Goal: Check status: Check status

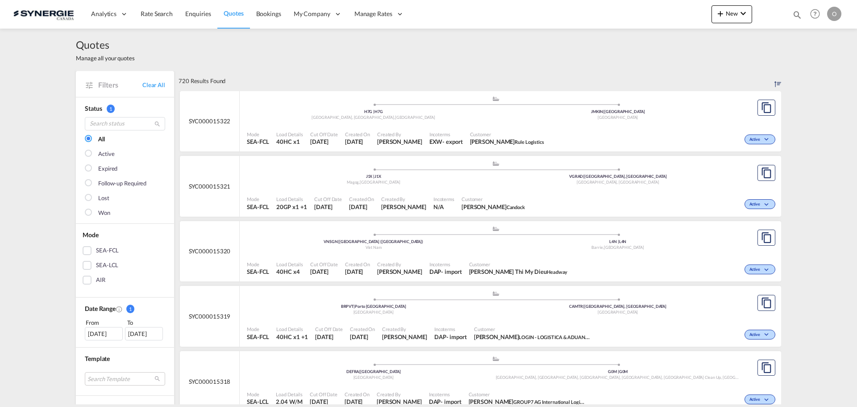
click at [797, 15] on md-icon "icon-magnify" at bounding box center [797, 15] width 10 height 10
click at [640, 15] on select "Bookings Quotes Enquiries" at bounding box center [655, 15] width 42 height 16
select select "Quotes"
click at [634, 7] on select "Bookings Quotes Enquiries" at bounding box center [655, 15] width 42 height 16
click at [693, 14] on input at bounding box center [729, 15] width 111 height 16
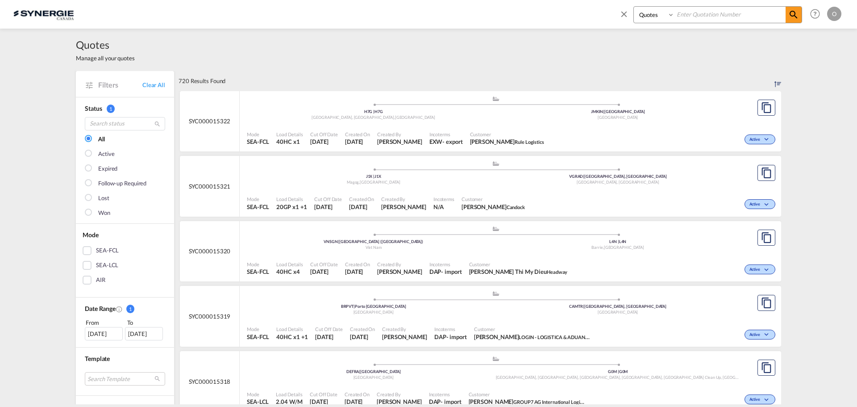
paste input "SYC000014811"
type input "SYC000014811"
click at [797, 15] on md-icon "icon-magnify" at bounding box center [793, 14] width 11 height 11
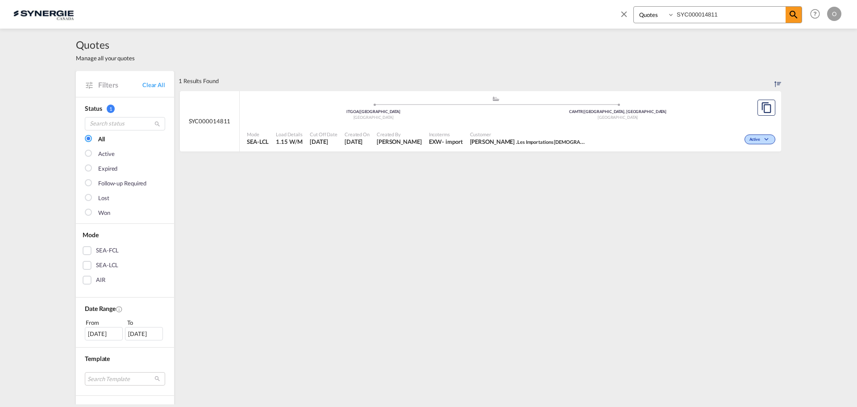
click at [404, 136] on span "Created By" at bounding box center [399, 134] width 45 height 7
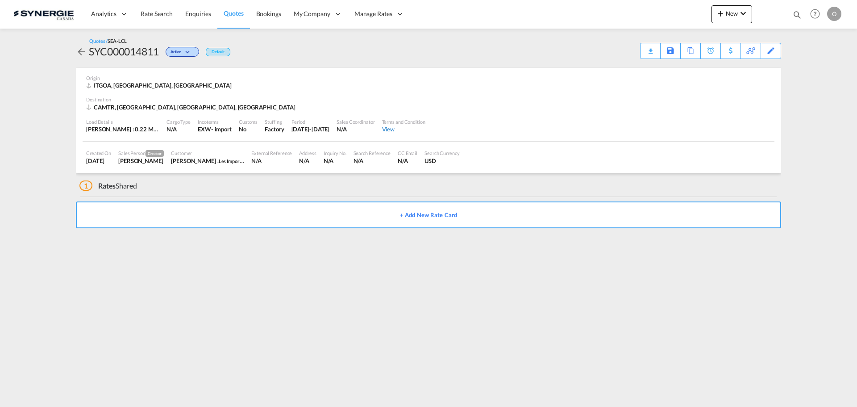
click at [419, 127] on div "View" at bounding box center [403, 129] width 43 height 8
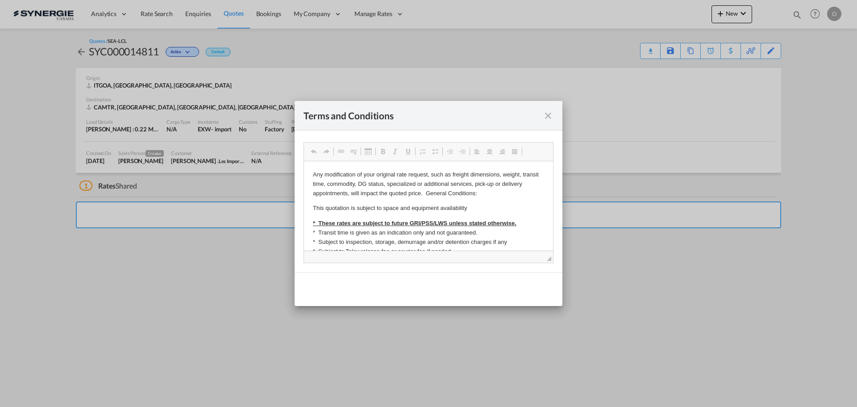
click at [550, 115] on md-icon "icon-close fg-AAA8AD cursor" at bounding box center [548, 115] width 11 height 11
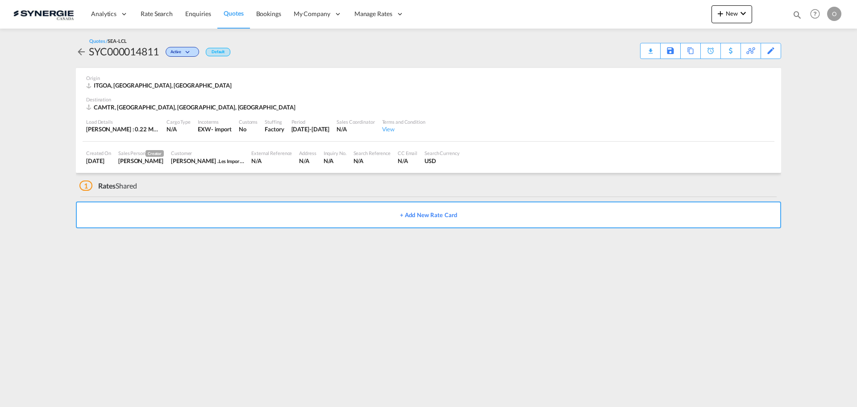
click at [164, 133] on div "Cargo Type N/A" at bounding box center [178, 126] width 31 height 22
click at [223, 159] on span "Les Importations [DEMOGRAPHIC_DATA] Ltee" at bounding box center [269, 160] width 100 height 7
click at [460, 159] on div "USD" at bounding box center [441, 161] width 35 height 8
click at [81, 54] on md-icon "icon-arrow-left" at bounding box center [81, 51] width 11 height 11
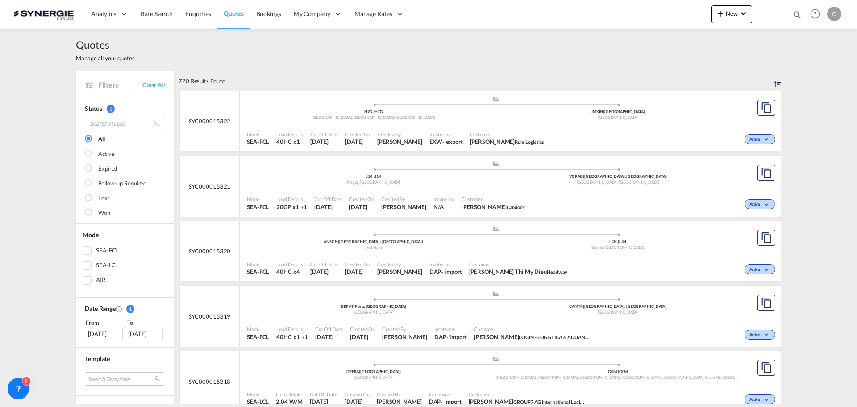
click at [797, 17] on md-icon "icon-magnify" at bounding box center [797, 15] width 10 height 10
click at [650, 11] on select "Bookings Quotes Enquiries" at bounding box center [655, 15] width 42 height 16
select select "Quotes"
click at [634, 7] on select "Bookings Quotes Enquiries" at bounding box center [655, 15] width 42 height 16
click at [709, 16] on input at bounding box center [729, 15] width 111 height 16
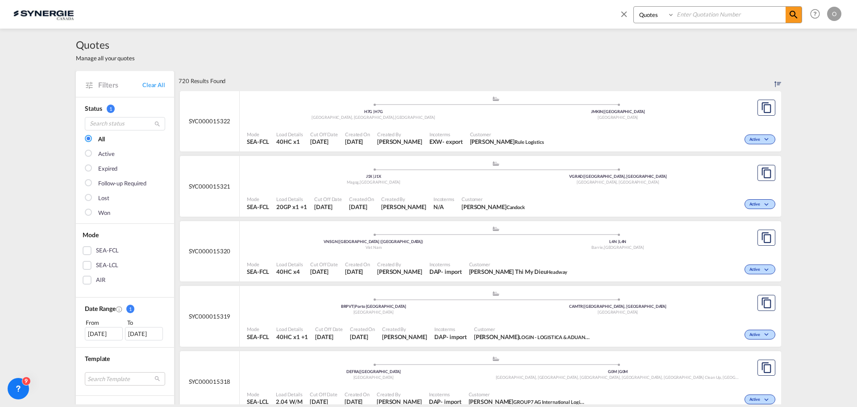
paste input "SYC000014811"
type input "SYC000014811"
click at [793, 15] on md-icon "icon-magnify" at bounding box center [793, 14] width 11 height 11
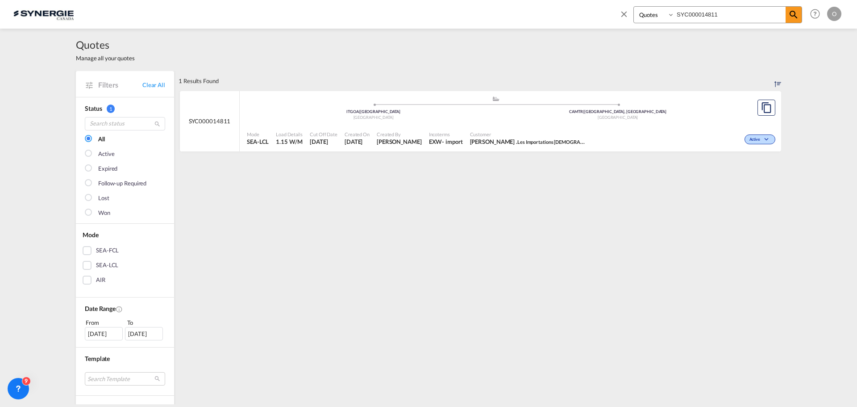
click at [335, 134] on span "Cut Off Date" at bounding box center [324, 134] width 28 height 7
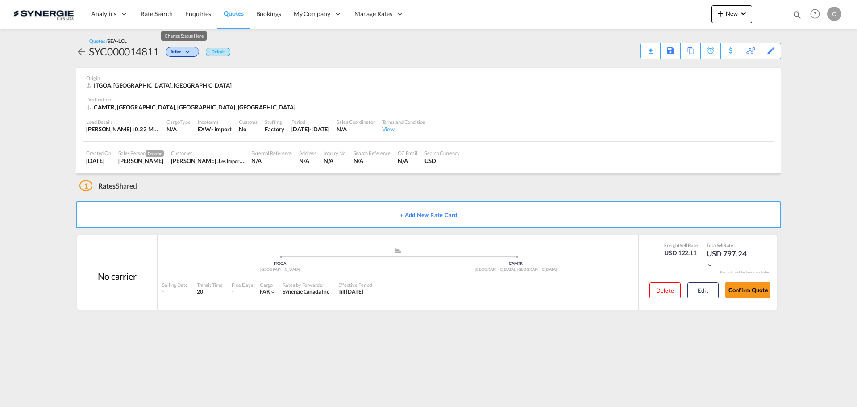
click at [191, 50] on md-icon "icon-chevron-down" at bounding box center [188, 52] width 11 height 5
click at [578, 110] on div "Follow-up Required Lost" at bounding box center [428, 203] width 857 height 407
